Goal: Check status

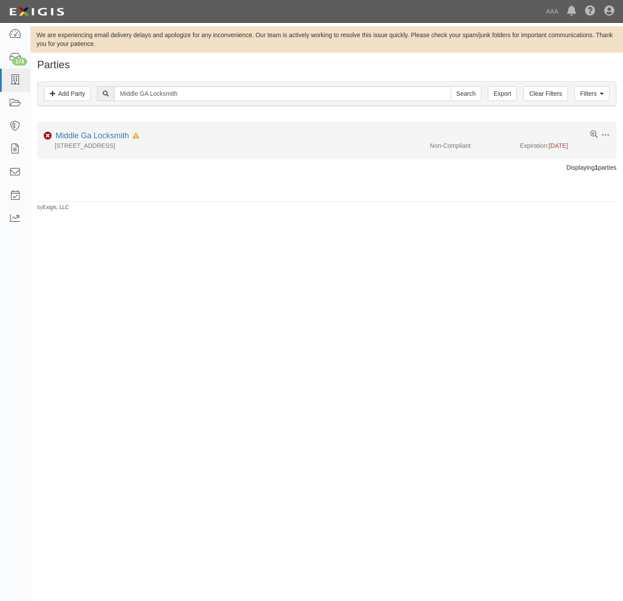
click at [52, 141] on div "Middle Ga Locksmith In Default since 09/03/2025" at bounding box center [95, 135] width 87 height 11
click at [63, 135] on link "Middle Ga Locksmith" at bounding box center [92, 135] width 73 height 9
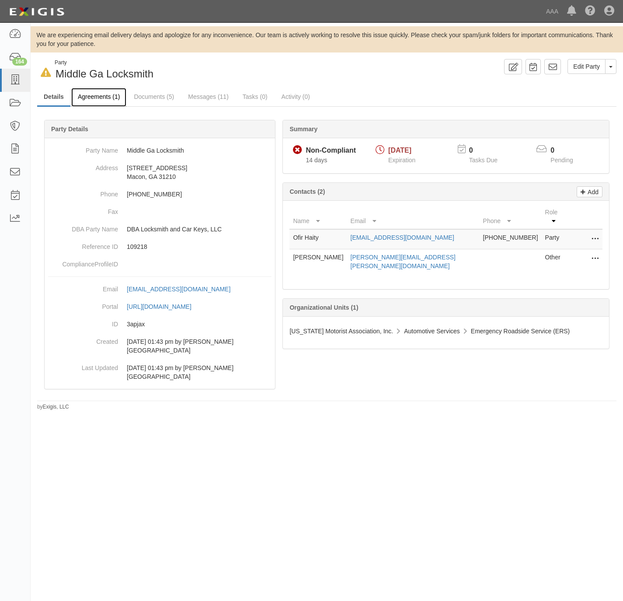
click at [87, 96] on link "Agreements (1)" at bounding box center [98, 97] width 55 height 19
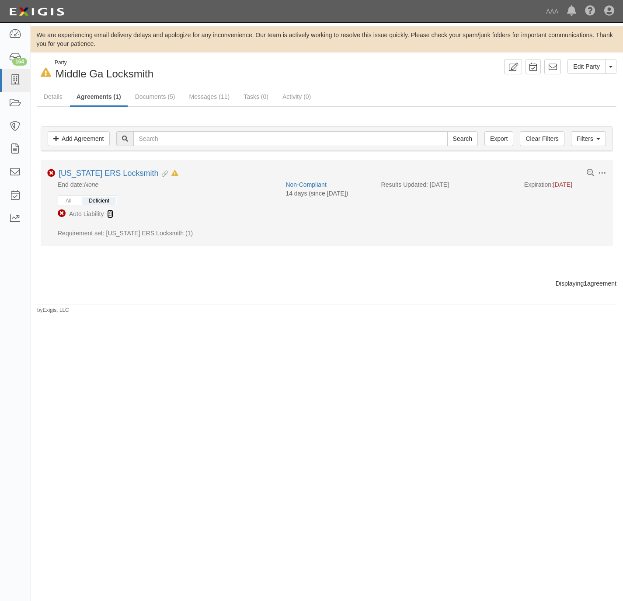
click at [108, 214] on icon at bounding box center [110, 214] width 6 height 6
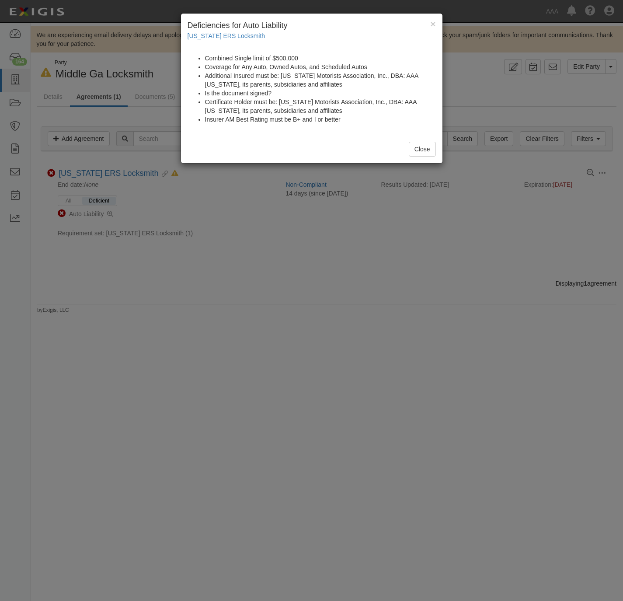
click at [330, 323] on div "× Deficiencies for Auto Liability Alabama ERS Locksmith Combined Single limit o…" at bounding box center [311, 300] width 623 height 601
